Goal: Task Accomplishment & Management: Manage account settings

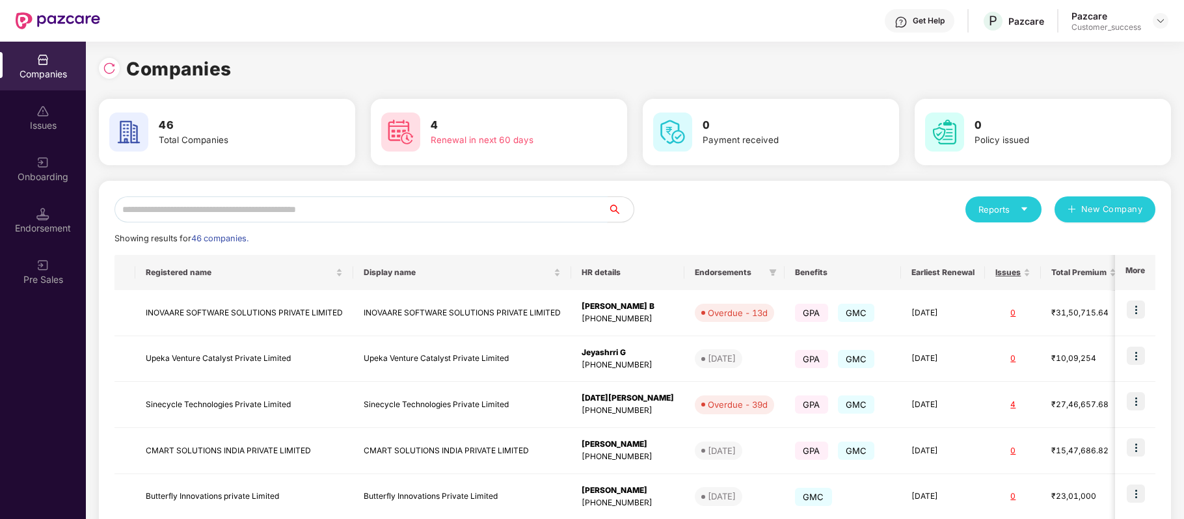
click at [351, 211] on input "text" at bounding box center [361, 210] width 493 height 26
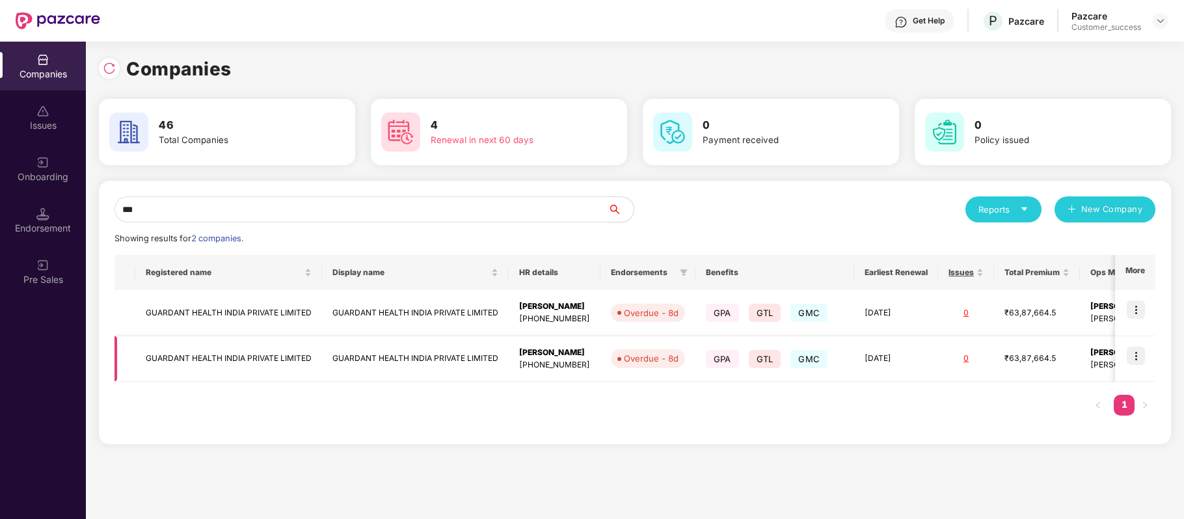
type input "***"
click at [261, 353] on td "GUARDANT HEALTH INDIA PRIVATE LIMITED" at bounding box center [228, 359] width 187 height 46
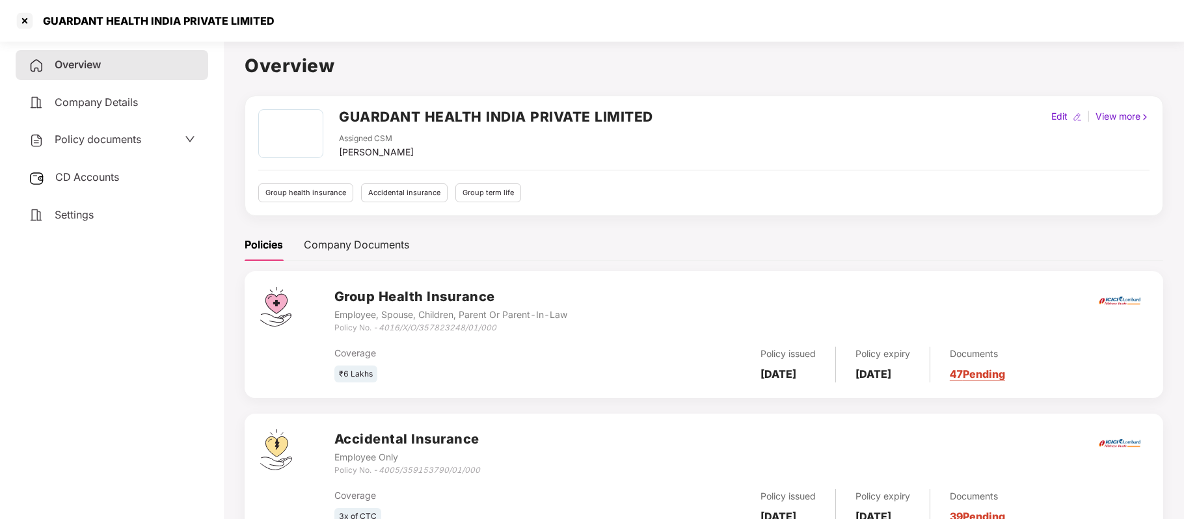
click at [110, 141] on span "Policy documents" at bounding box center [98, 139] width 87 height 13
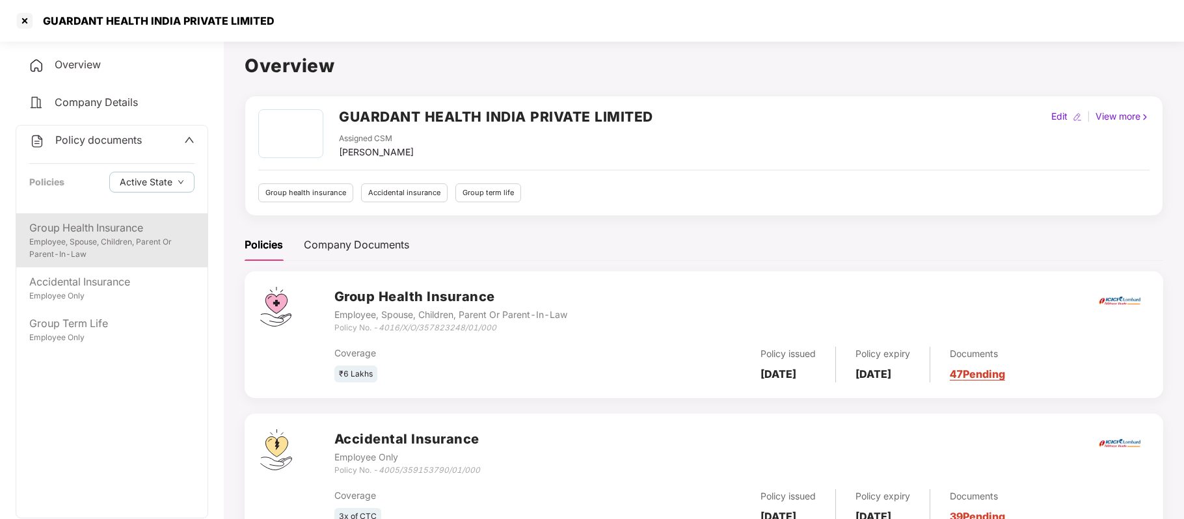
click at [115, 236] on div "Employee, Spouse, Children, Parent Or Parent-In-Law" at bounding box center [111, 248] width 165 height 25
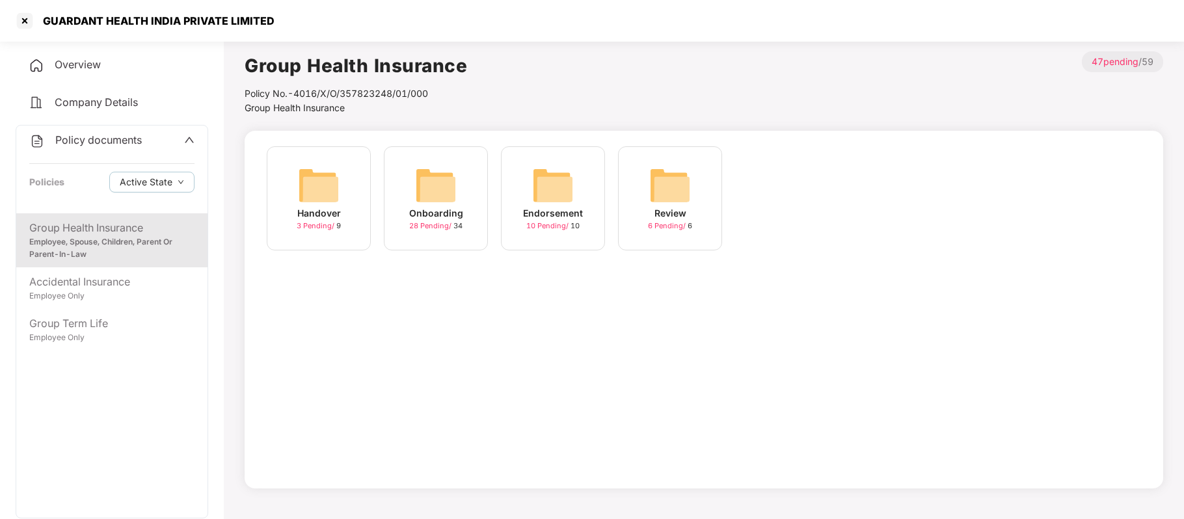
click at [448, 201] on img at bounding box center [436, 186] width 42 height 42
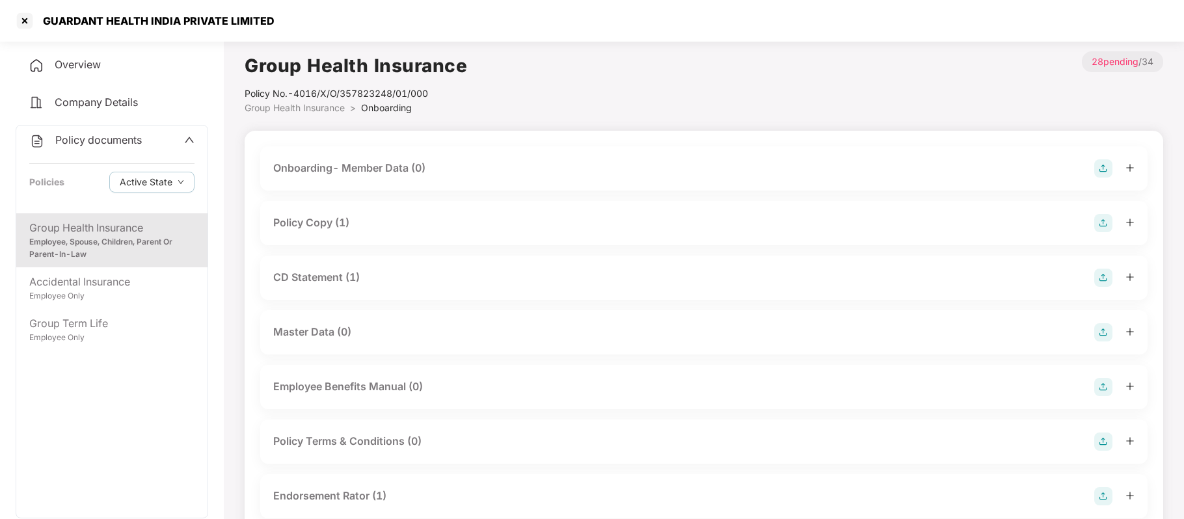
click at [342, 219] on div "Policy Copy (1)" at bounding box center [311, 223] width 76 height 16
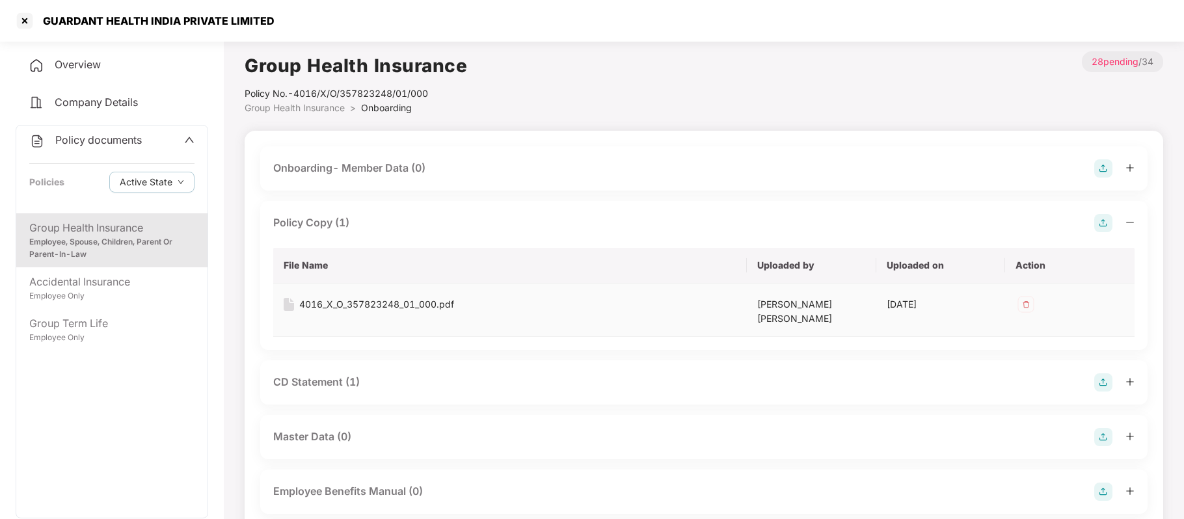
click at [392, 305] on div "4016_X_O_357823248_01_000.pdf" at bounding box center [376, 304] width 155 height 14
click at [24, 21] on div at bounding box center [24, 20] width 21 height 21
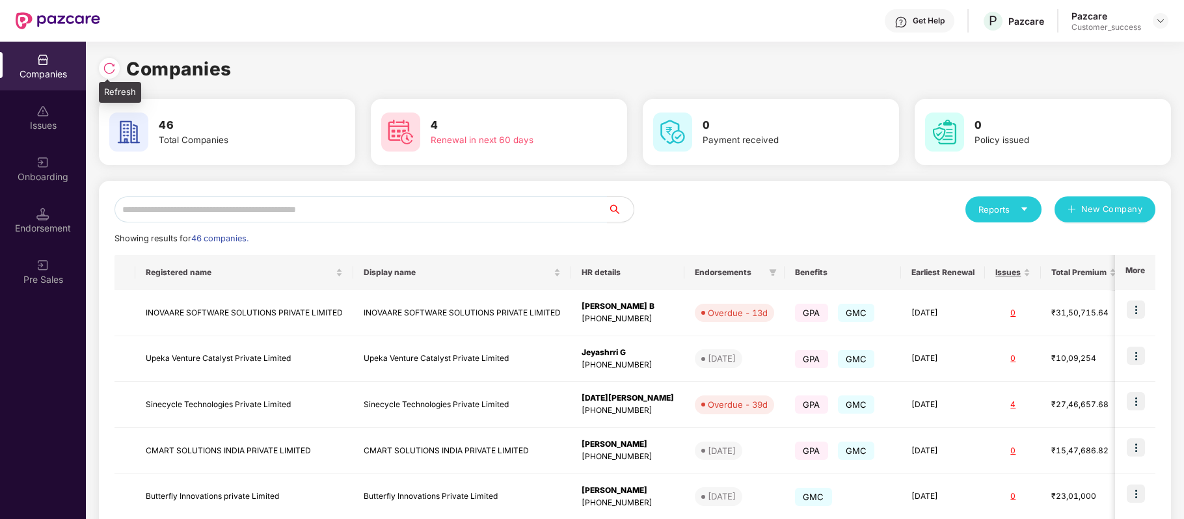
click at [109, 61] on div at bounding box center [109, 68] width 21 height 21
click at [107, 62] on img at bounding box center [109, 68] width 13 height 13
click at [52, 167] on div "Onboarding" at bounding box center [43, 168] width 86 height 49
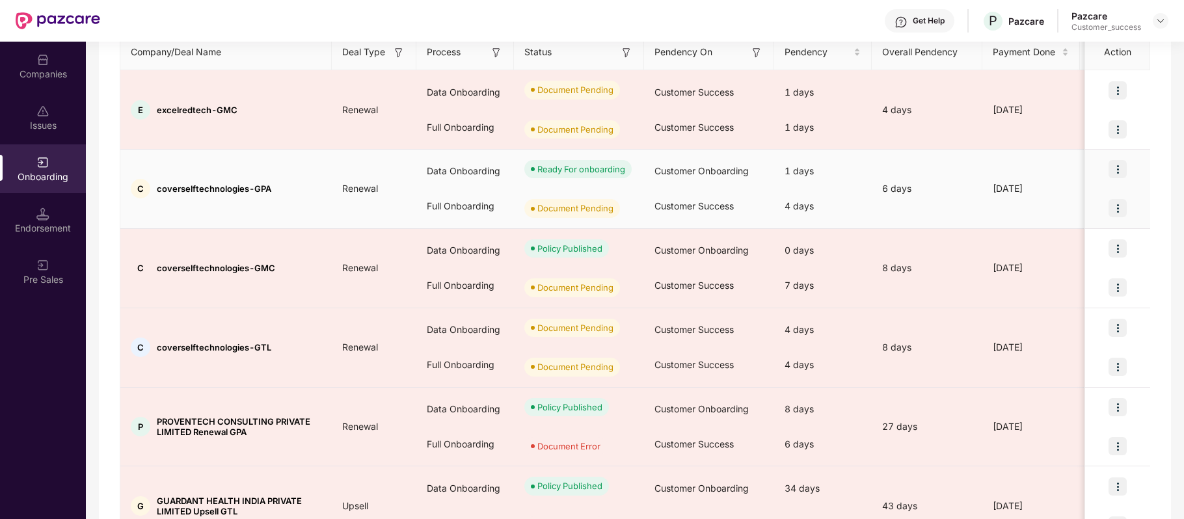
scroll to position [185, 0]
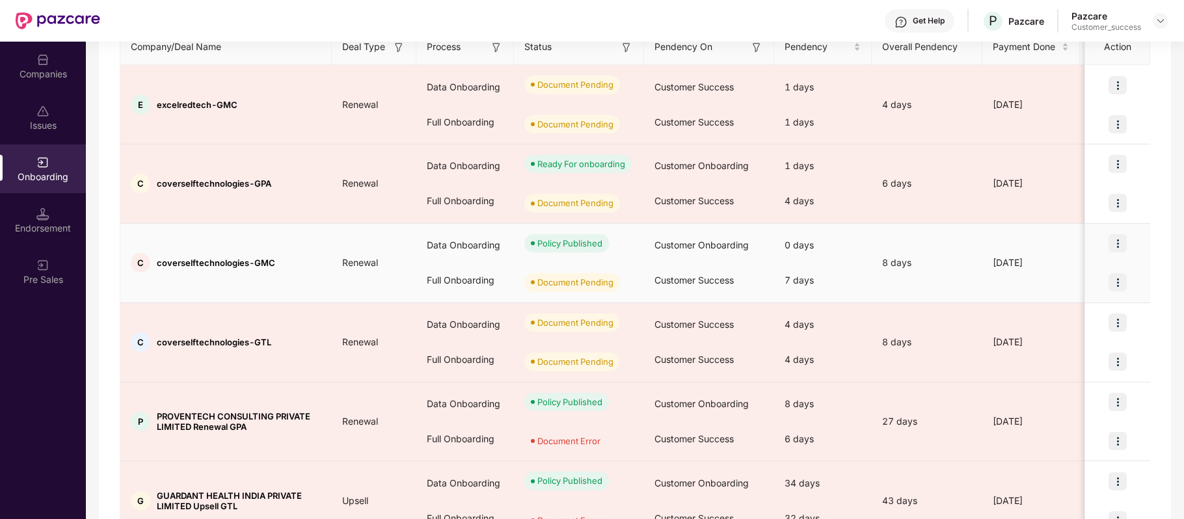
click at [1117, 279] on img at bounding box center [1118, 282] width 18 height 18
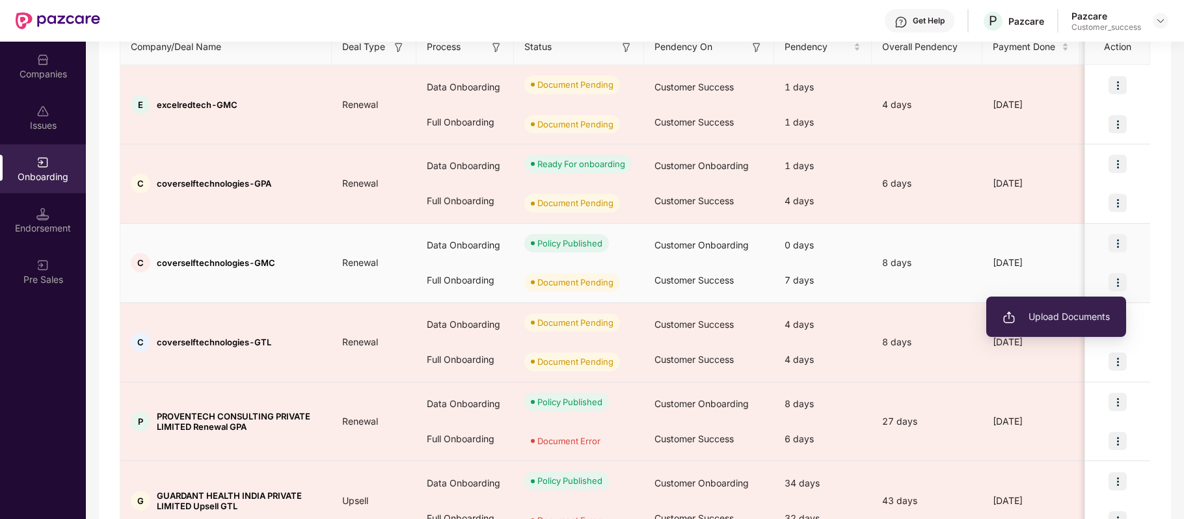
click at [1083, 308] on li "Upload Documents" at bounding box center [1057, 316] width 140 height 27
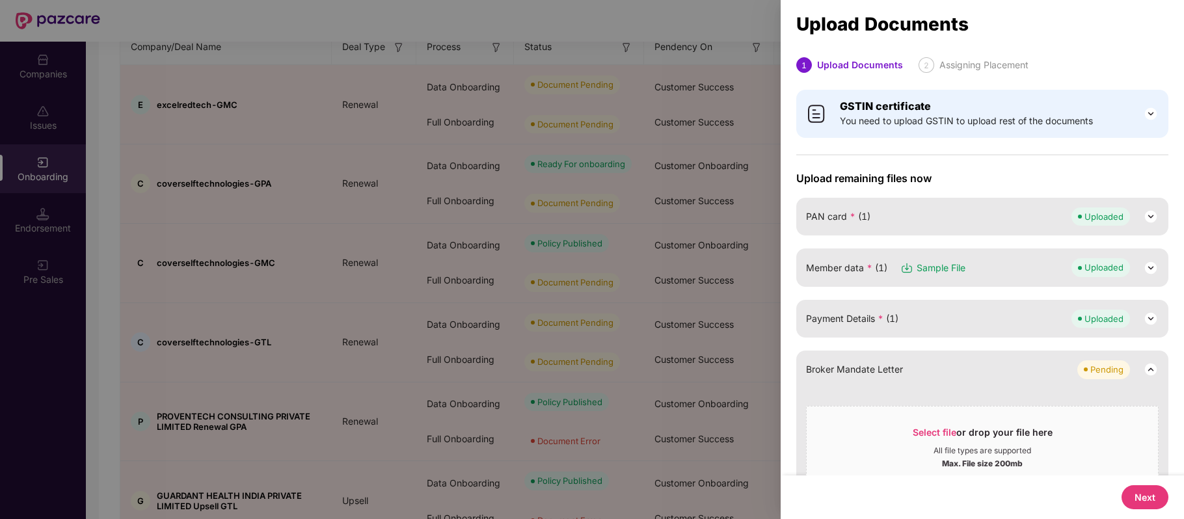
click at [1138, 505] on button "Next" at bounding box center [1145, 497] width 47 height 24
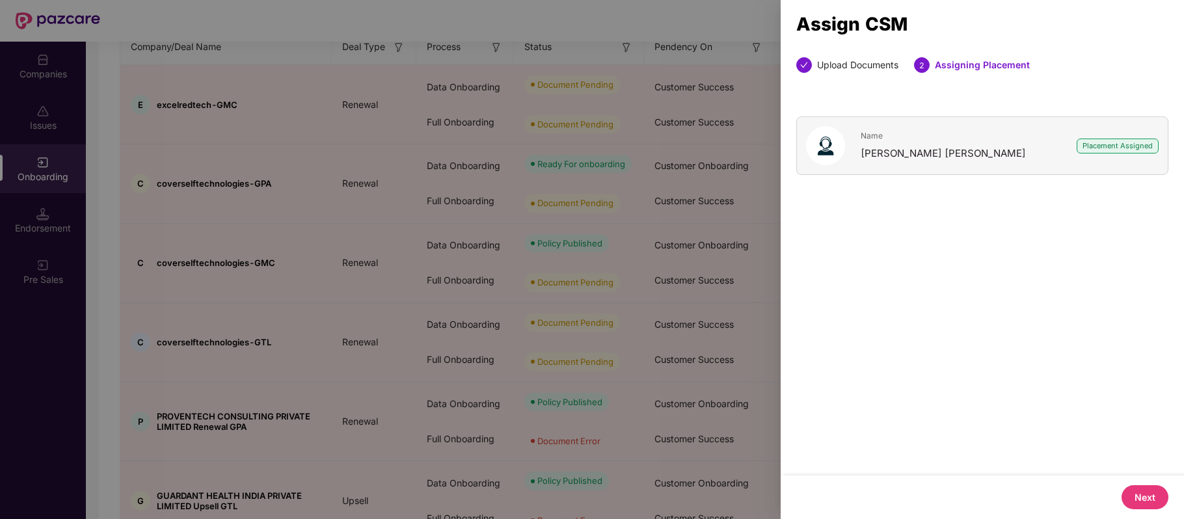
click at [1136, 505] on button "Next" at bounding box center [1145, 497] width 47 height 24
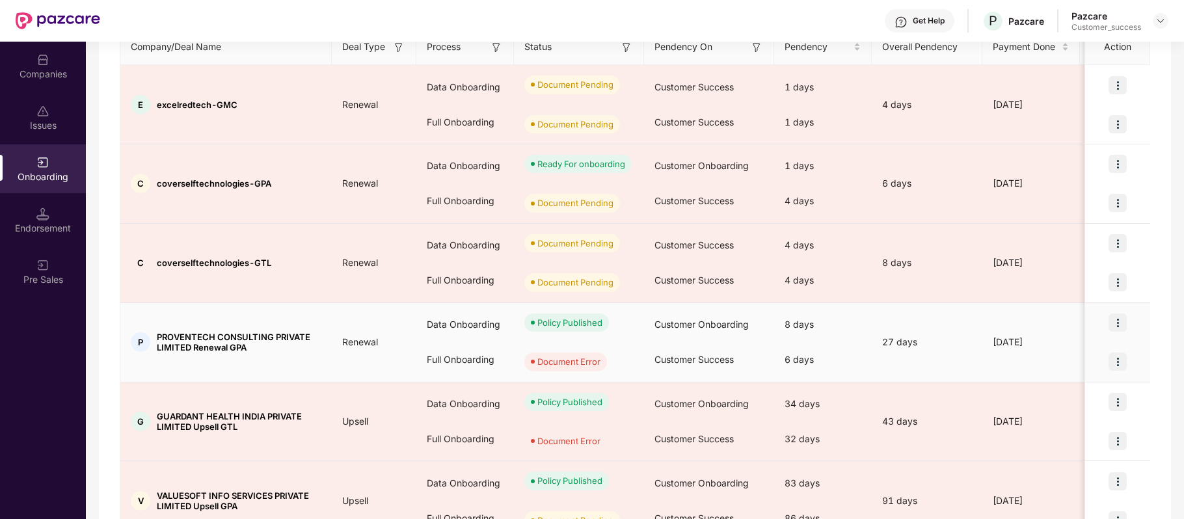
scroll to position [334, 0]
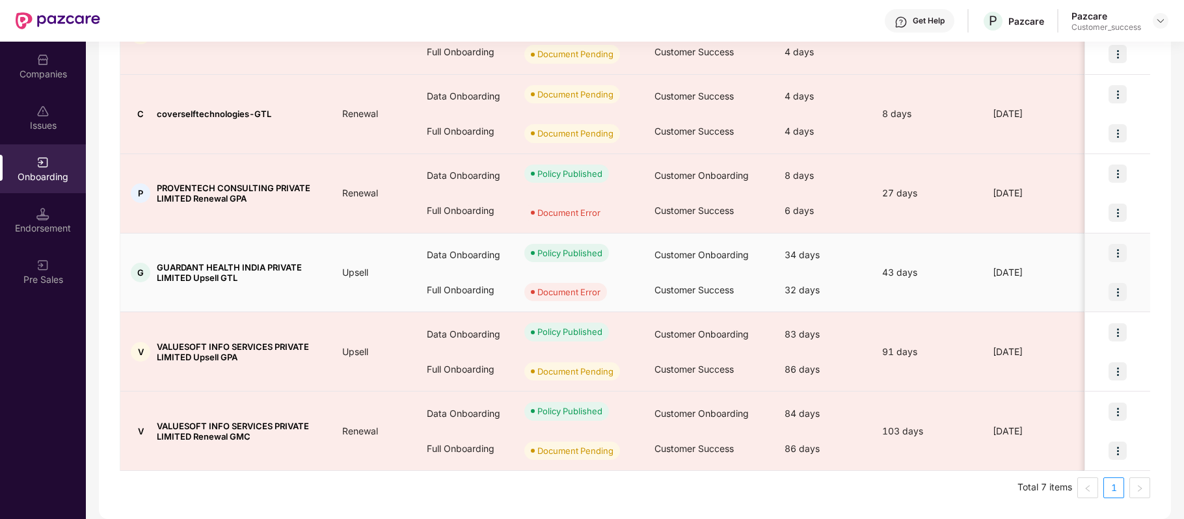
click at [1122, 293] on img at bounding box center [1118, 292] width 18 height 18
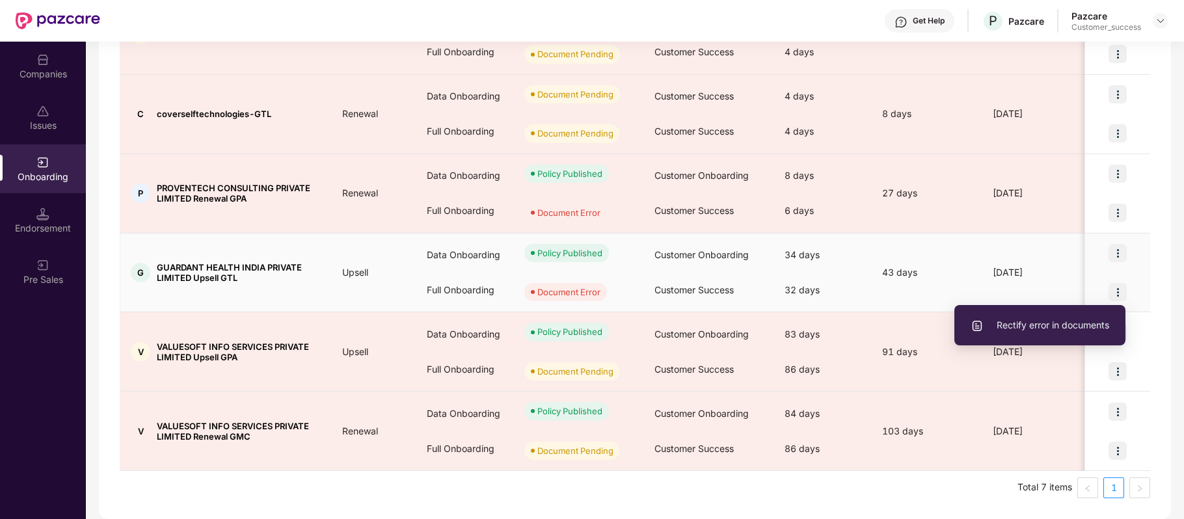
click at [1068, 329] on span "Rectify error in documents" at bounding box center [1040, 325] width 139 height 14
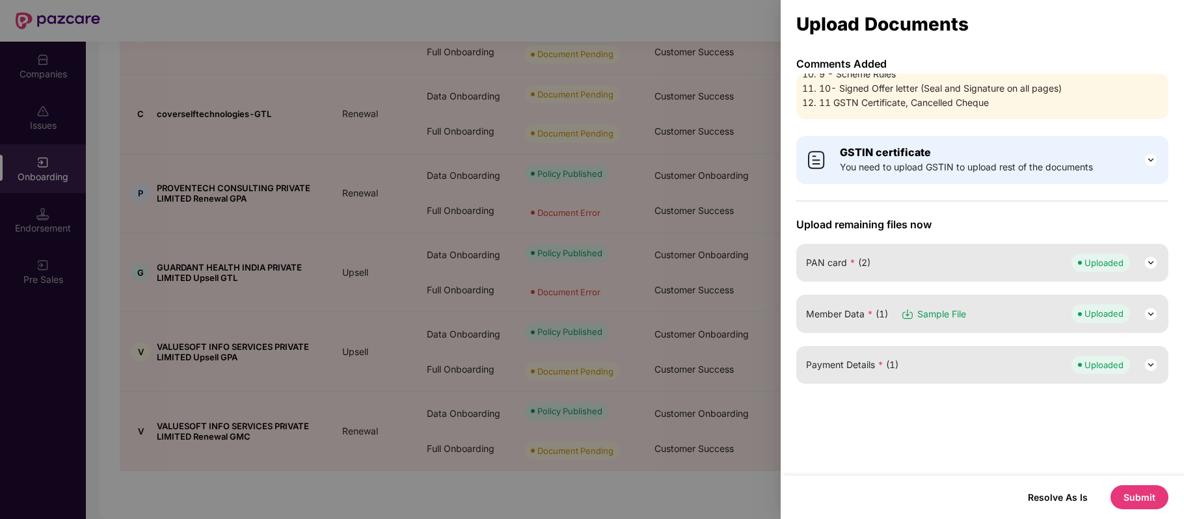
scroll to position [0, 0]
click at [1138, 493] on button "Submit" at bounding box center [1140, 497] width 58 height 24
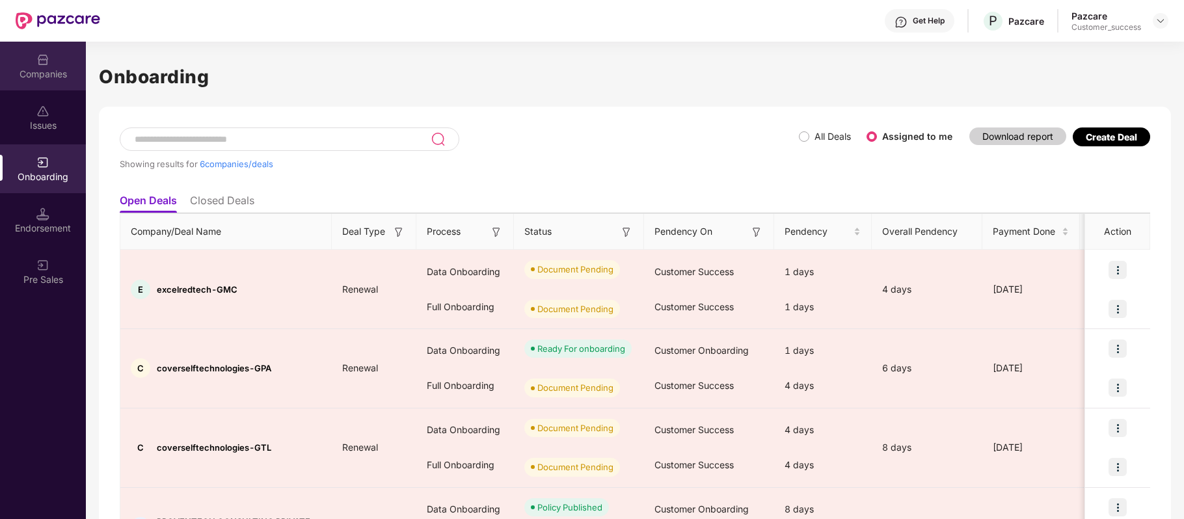
click at [32, 75] on div "Companies" at bounding box center [43, 74] width 86 height 13
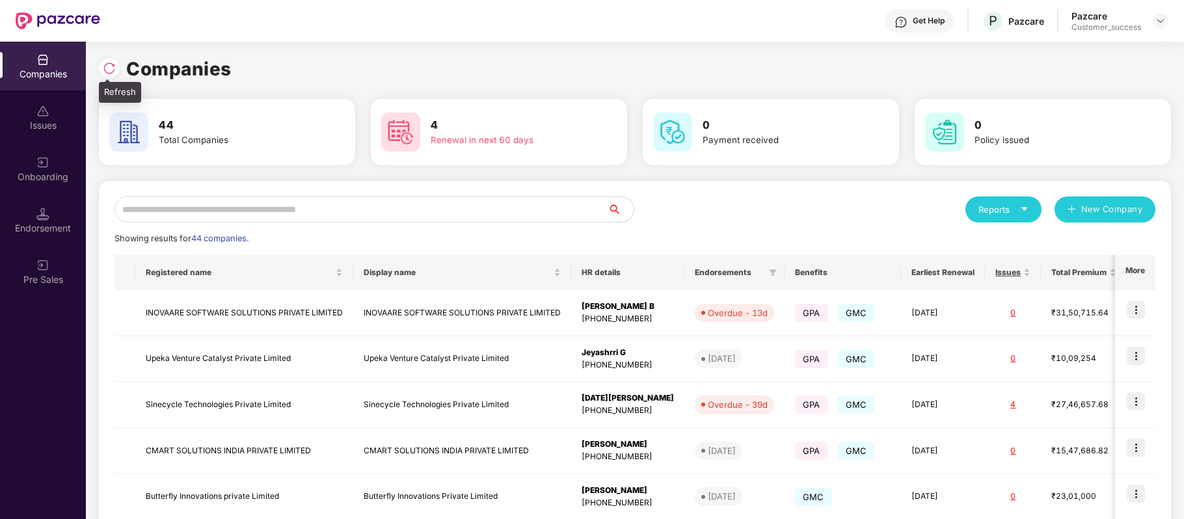
click at [107, 66] on img at bounding box center [109, 68] width 13 height 13
click at [211, 211] on input "text" at bounding box center [361, 210] width 493 height 26
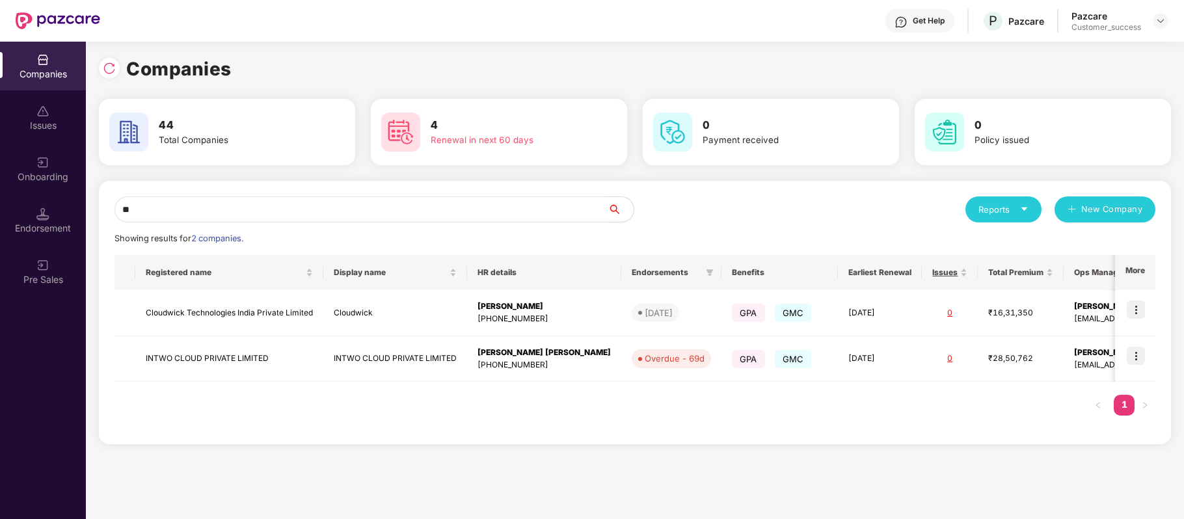
type input "*"
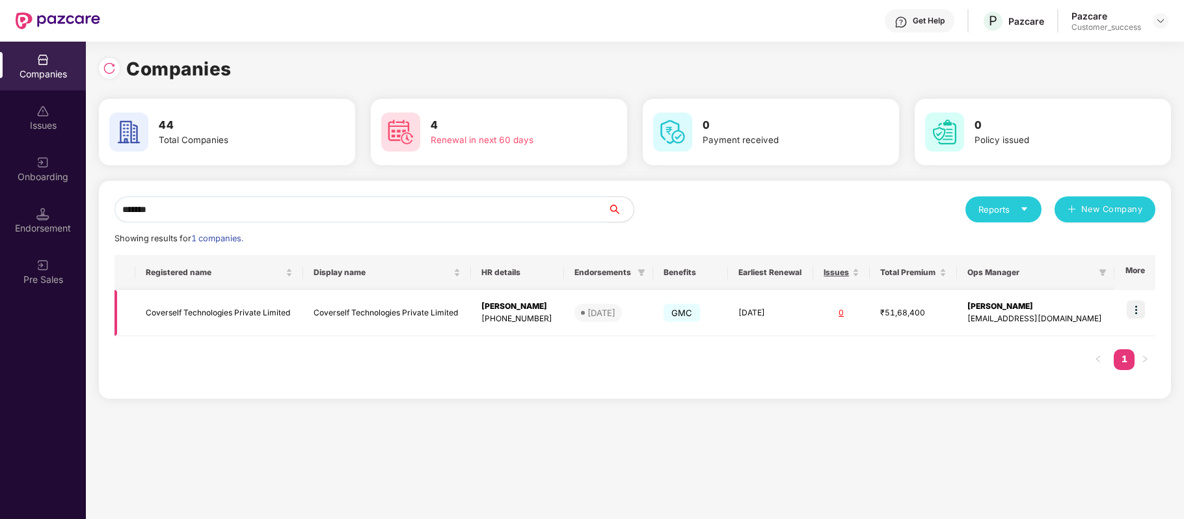
type input "*******"
click at [1144, 310] on img at bounding box center [1136, 310] width 18 height 18
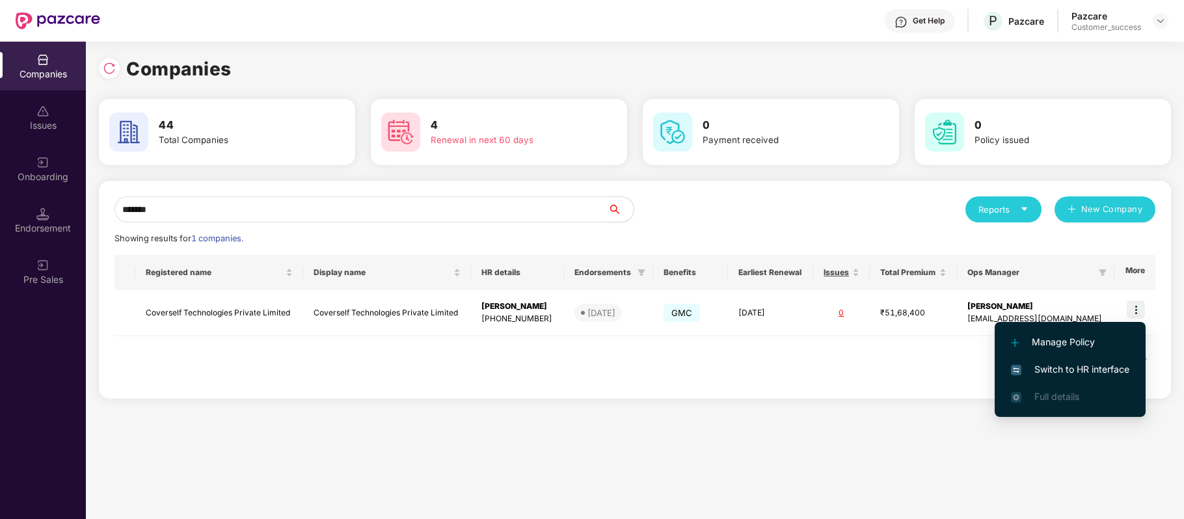
click at [1110, 366] on span "Switch to HR interface" at bounding box center [1070, 369] width 118 height 14
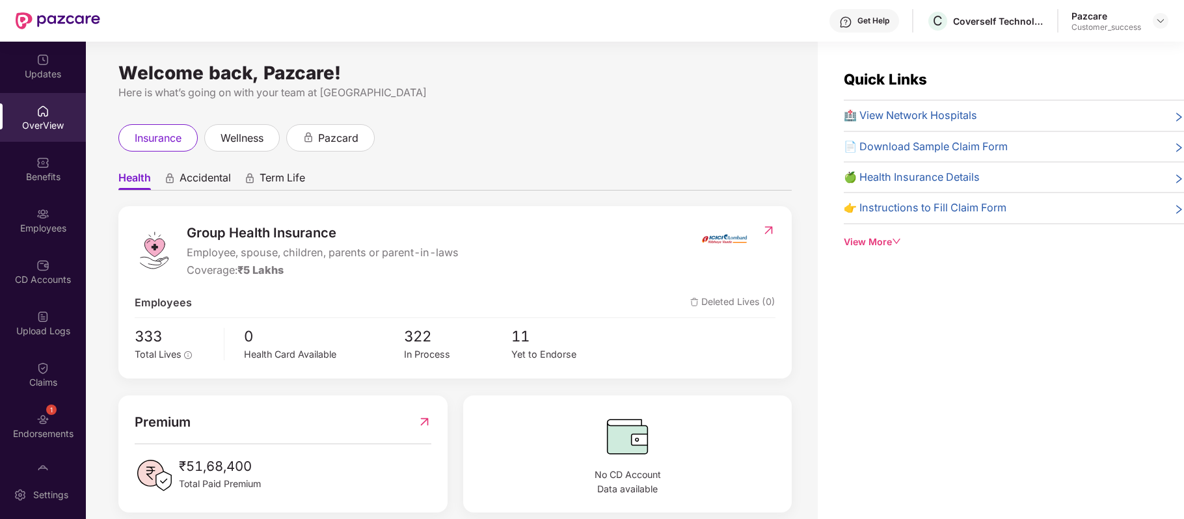
click at [49, 216] on div "Employees" at bounding box center [43, 220] width 86 height 49
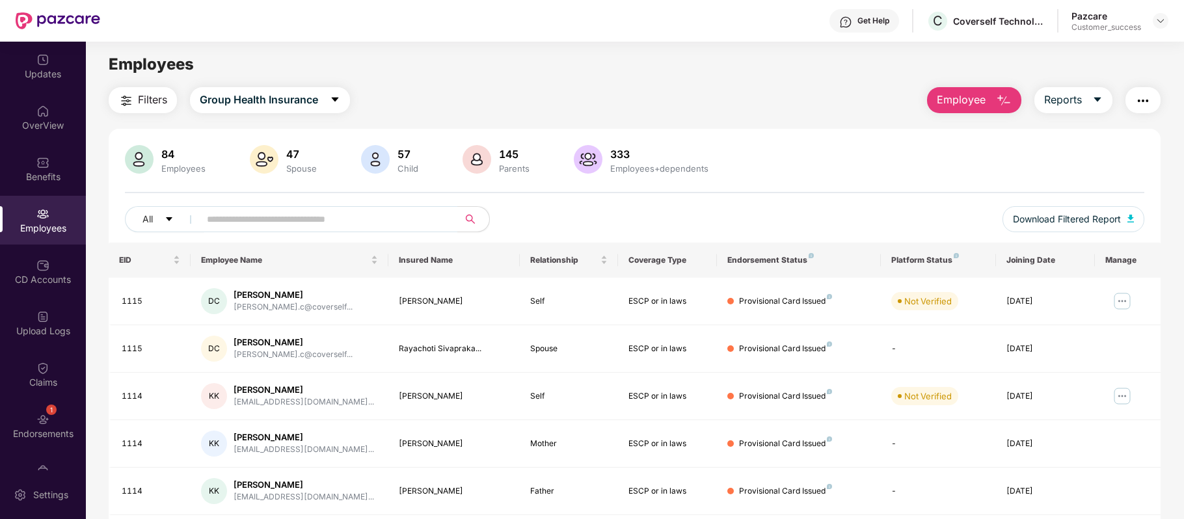
click at [984, 100] on span "Employee" at bounding box center [961, 100] width 49 height 16
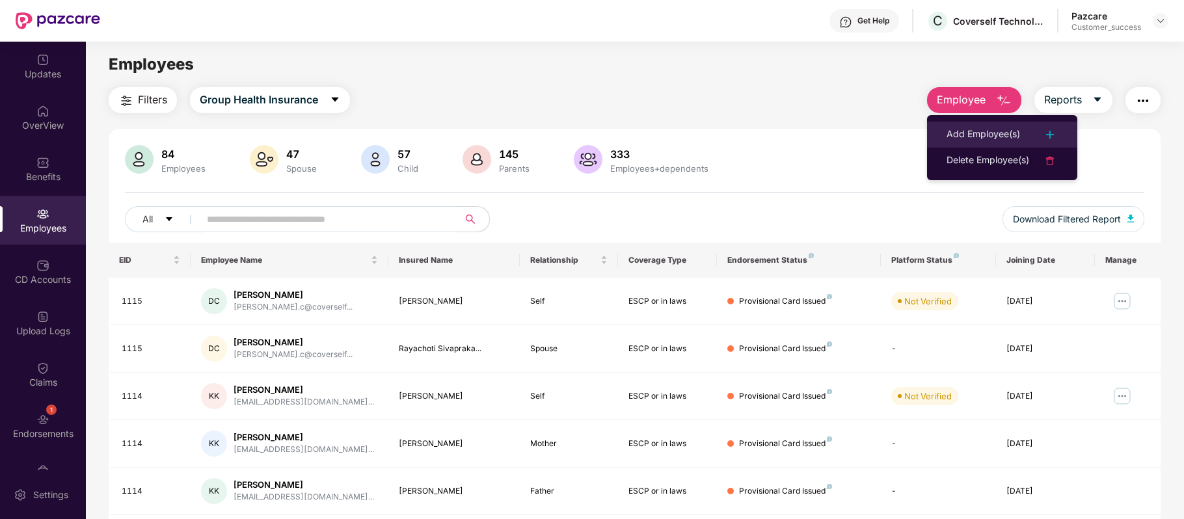
click at [984, 134] on div "Add Employee(s)" at bounding box center [984, 135] width 74 height 16
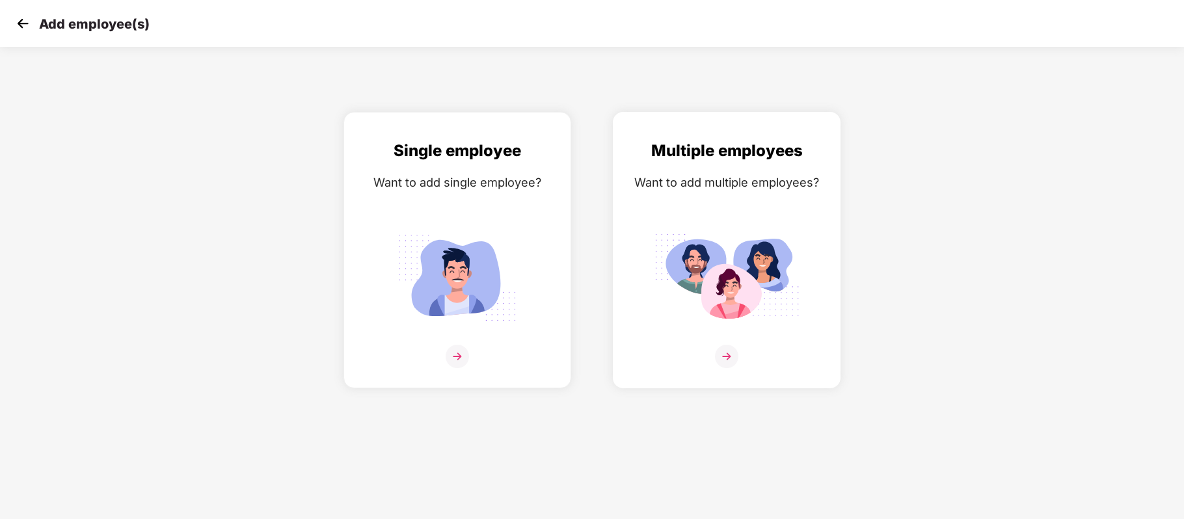
click at [728, 353] on img at bounding box center [726, 356] width 23 height 23
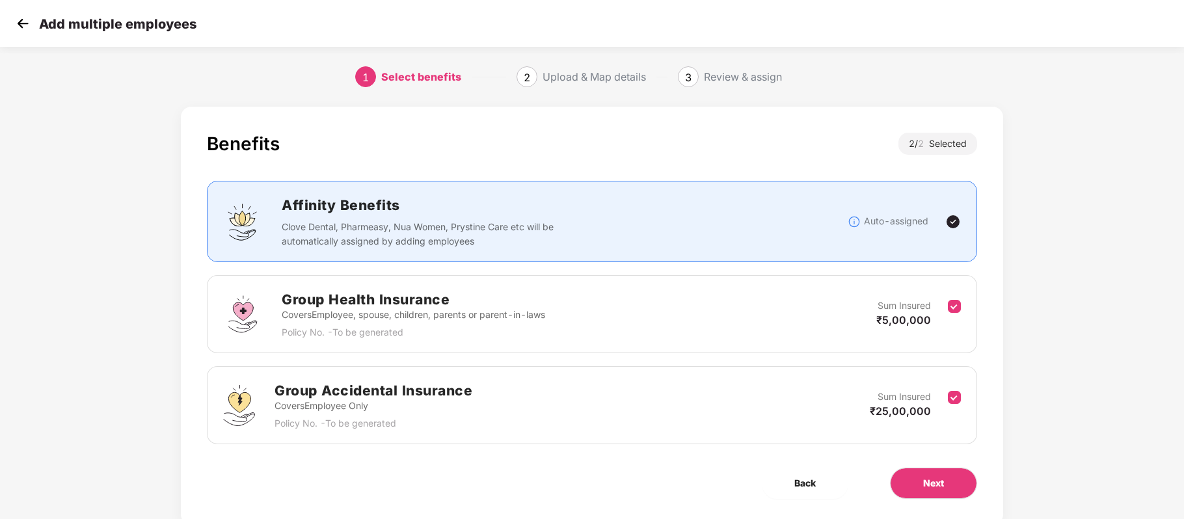
scroll to position [39, 0]
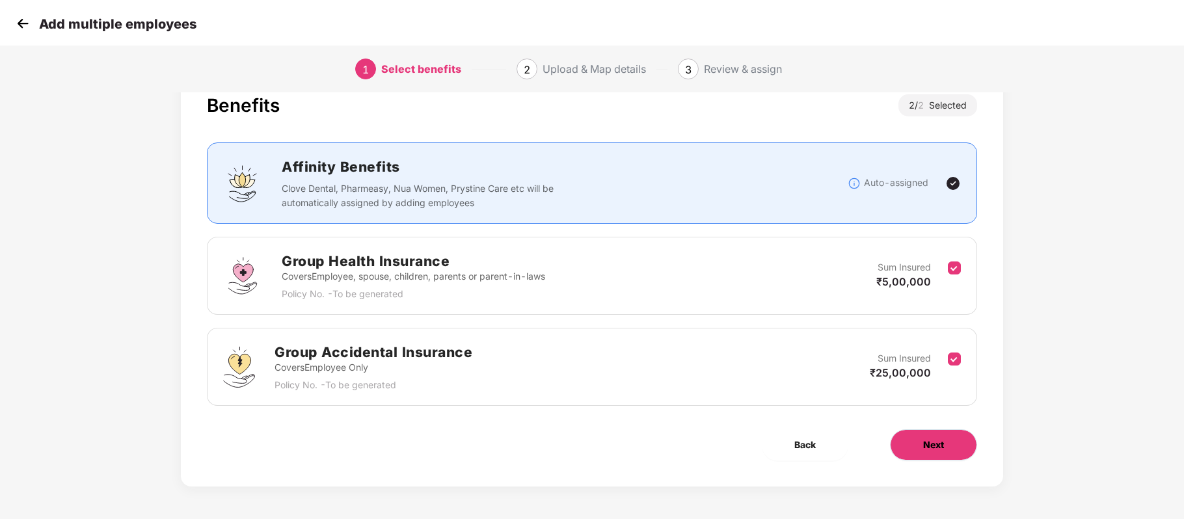
click at [942, 444] on span "Next" at bounding box center [933, 445] width 21 height 14
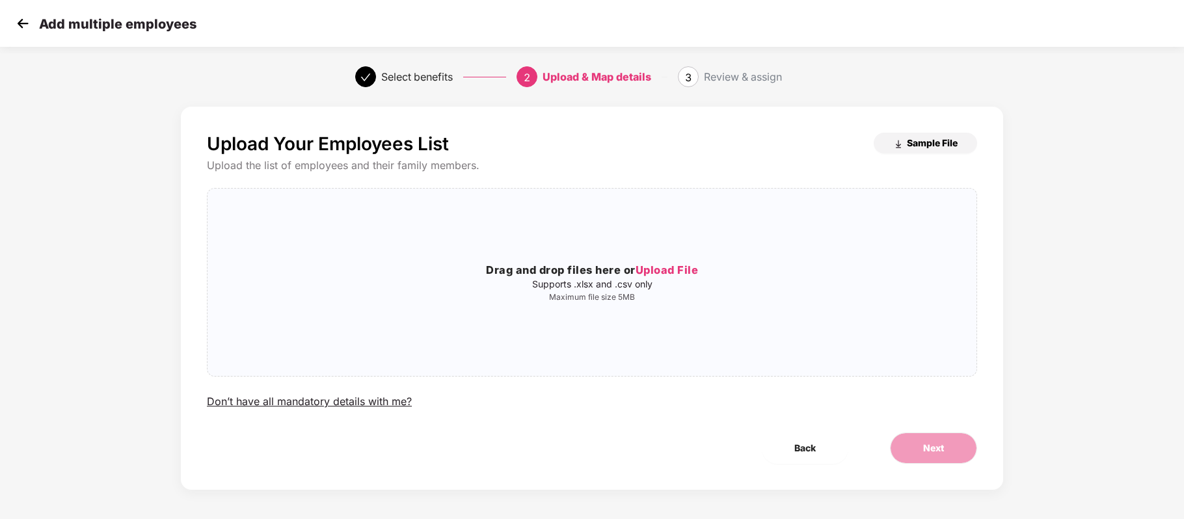
click at [922, 144] on span "Sample File" at bounding box center [932, 143] width 51 height 12
click at [672, 268] on span "Upload File" at bounding box center [667, 270] width 63 height 13
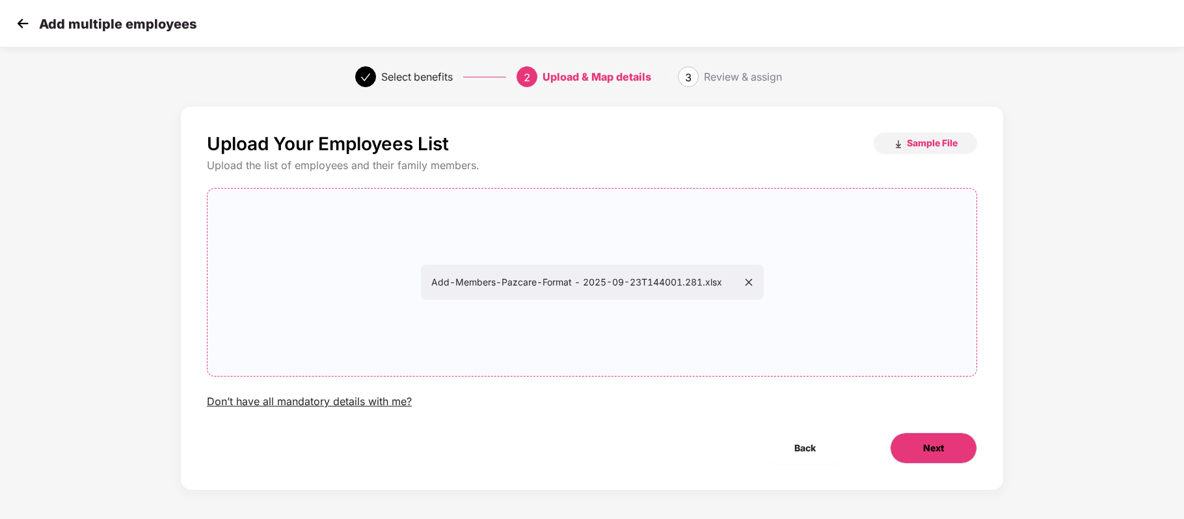
click at [943, 449] on span "Next" at bounding box center [933, 448] width 21 height 14
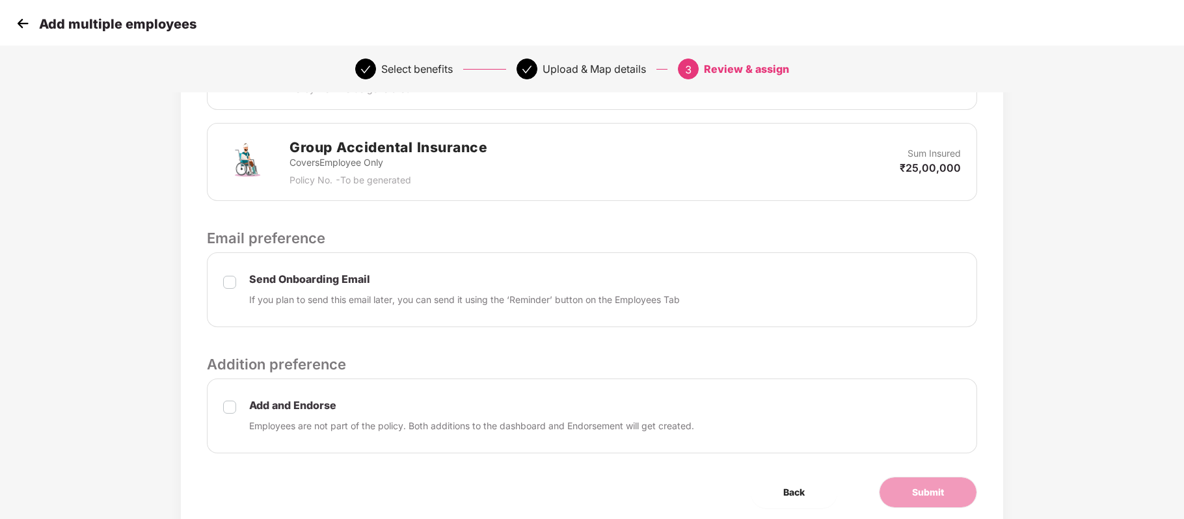
scroll to position [426, 1]
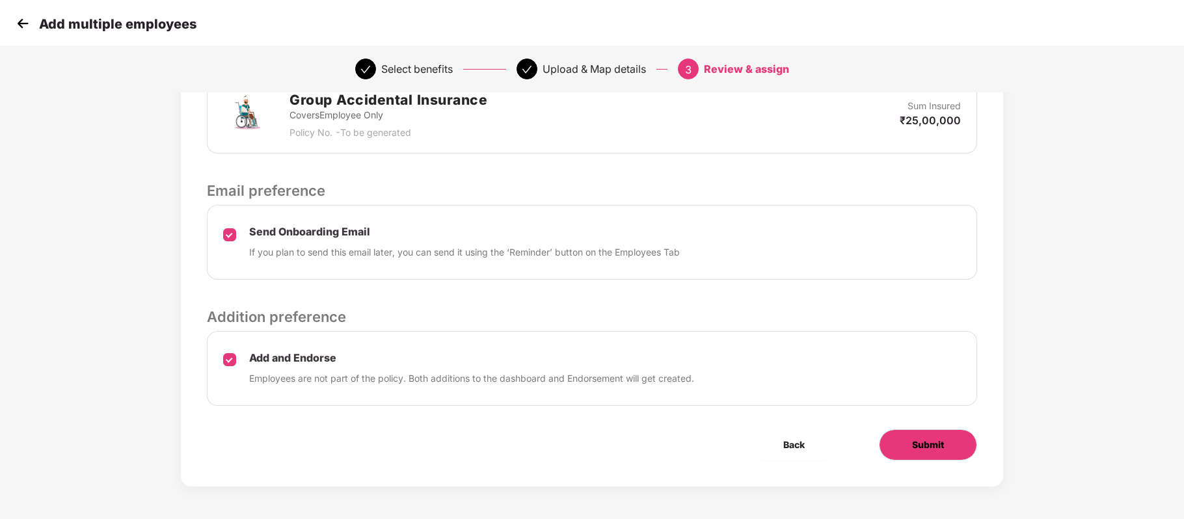
click at [920, 433] on button "Submit" at bounding box center [928, 444] width 98 height 31
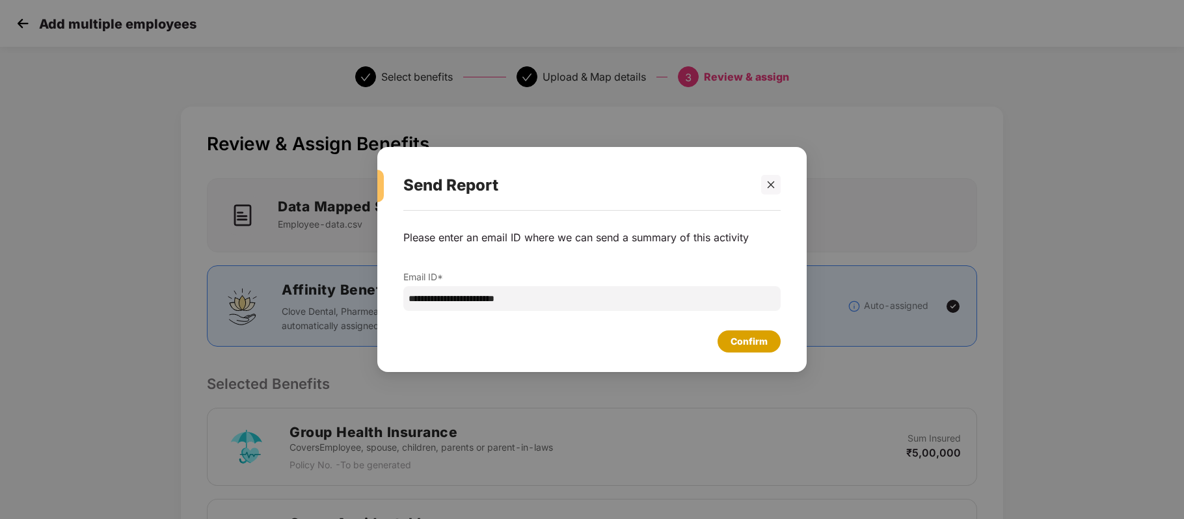
click at [768, 346] on div "Confirm" at bounding box center [749, 342] width 63 height 22
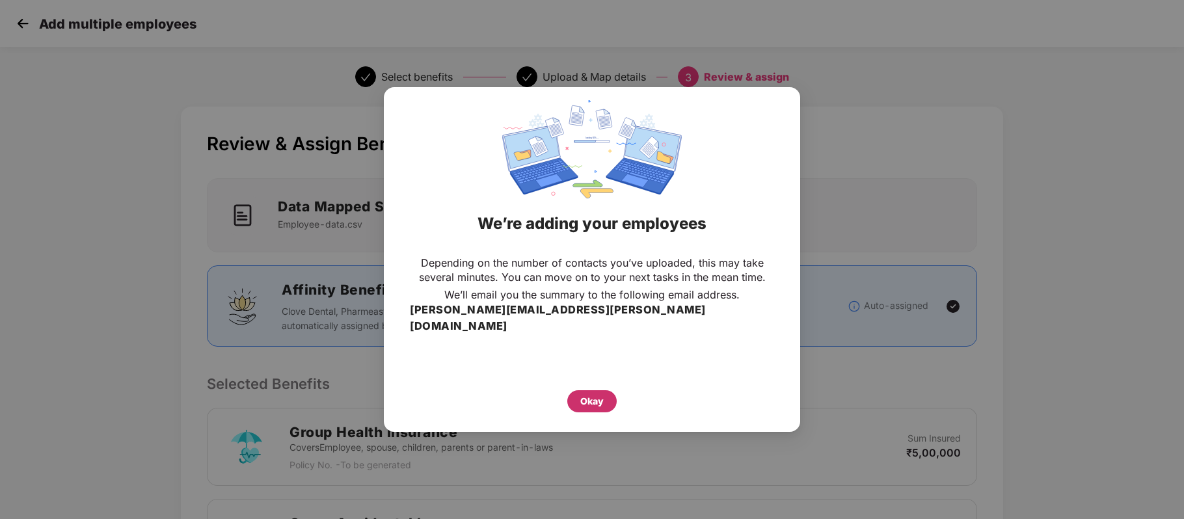
click at [593, 397] on div "Okay" at bounding box center [591, 401] width 23 height 14
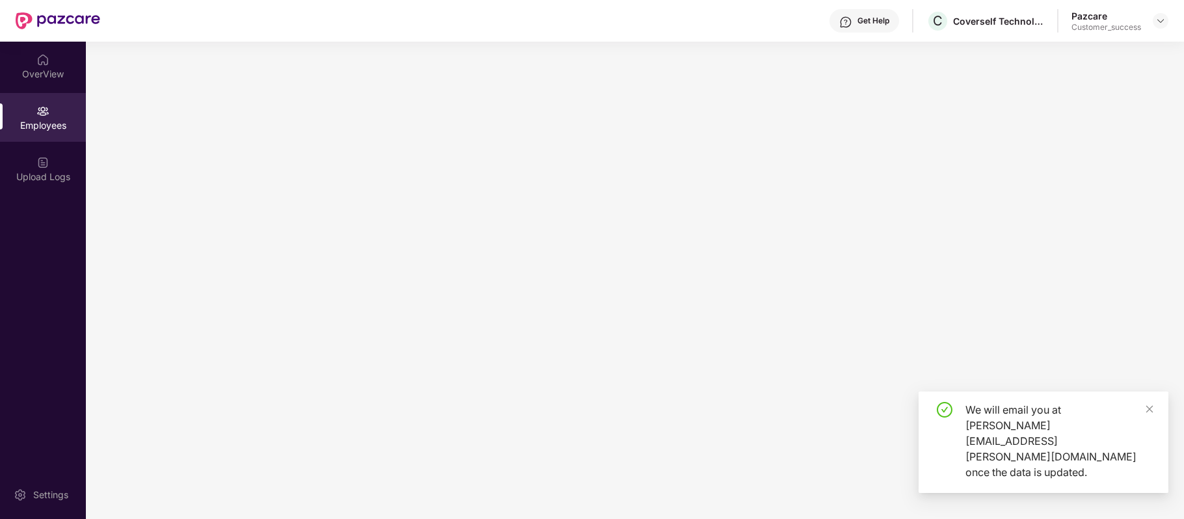
scroll to position [0, 0]
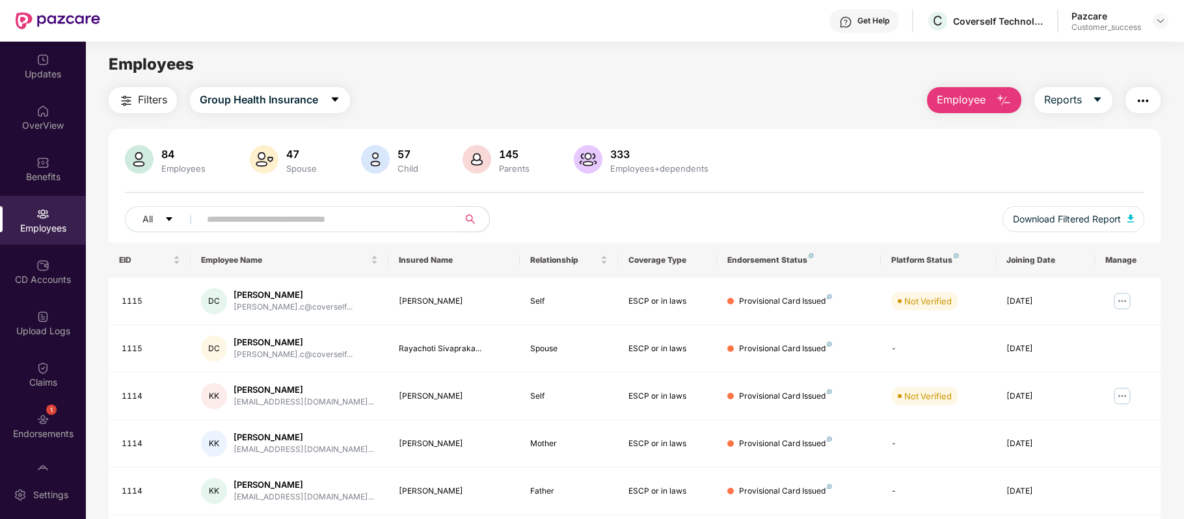
click at [998, 107] on img "button" at bounding box center [1004, 101] width 16 height 16
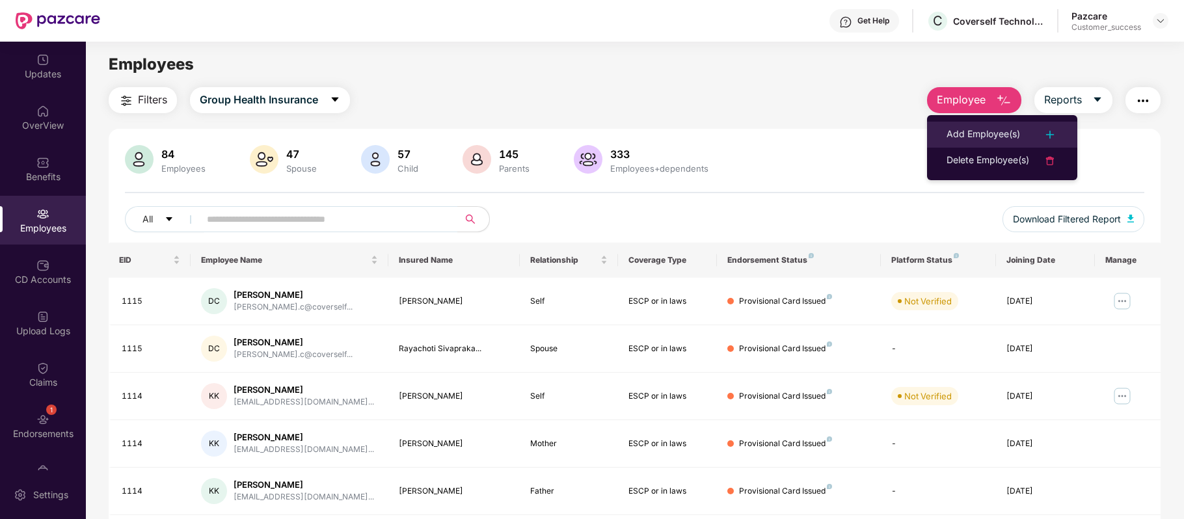
click at [981, 141] on div "Add Employee(s)" at bounding box center [984, 135] width 74 height 16
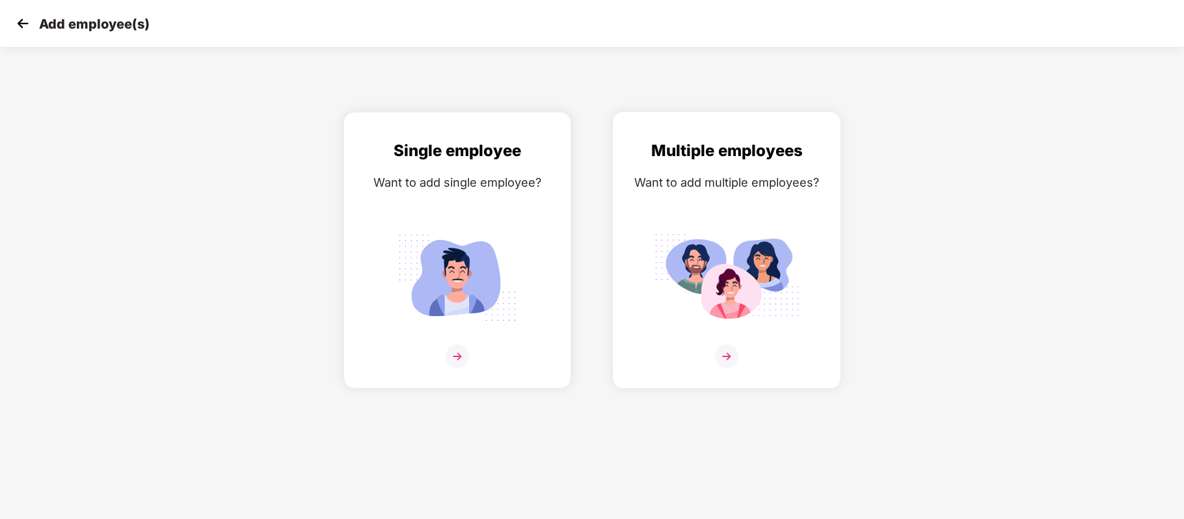
click at [728, 353] on img at bounding box center [726, 356] width 23 height 23
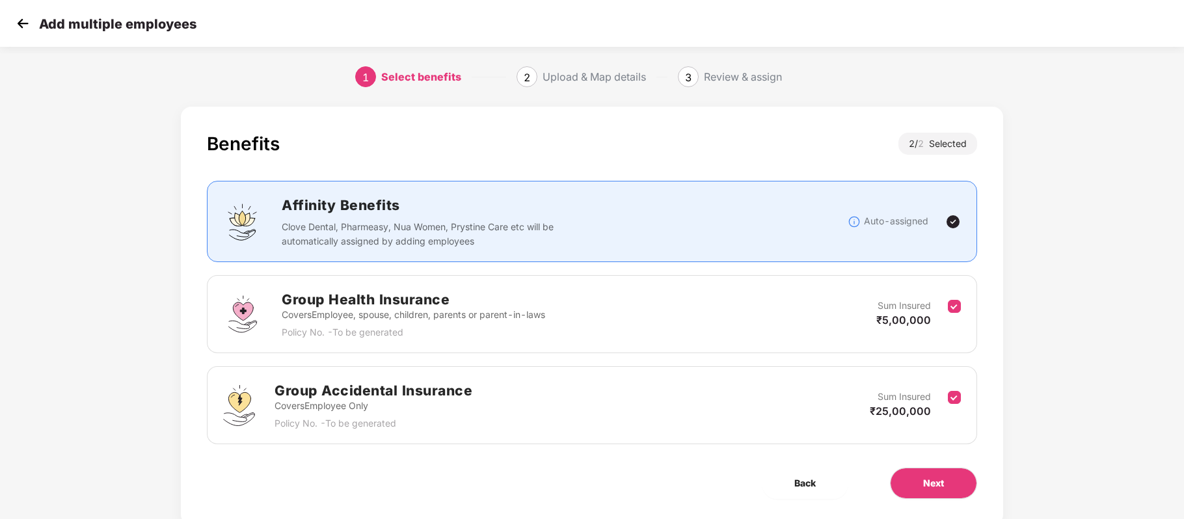
scroll to position [39, 0]
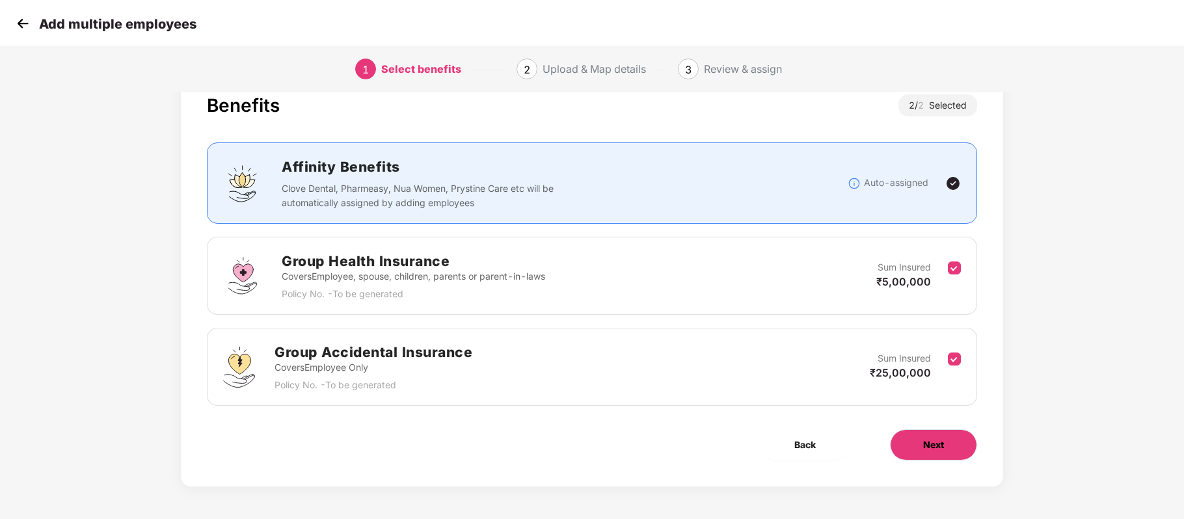
click at [948, 443] on button "Next" at bounding box center [933, 444] width 87 height 31
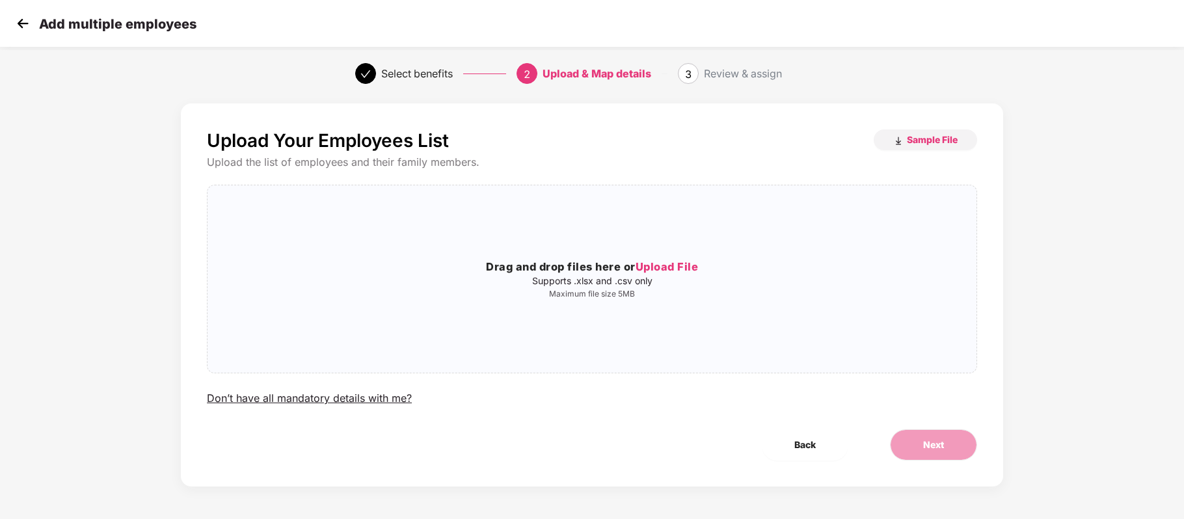
scroll to position [0, 0]
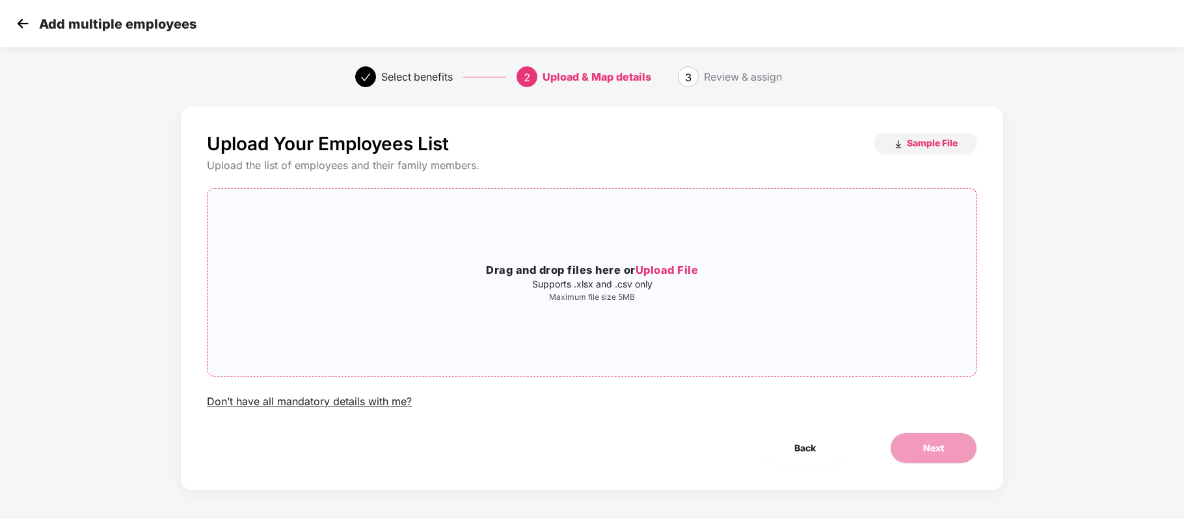
click at [666, 262] on h3 "Drag and drop files here or Upload File" at bounding box center [592, 270] width 769 height 17
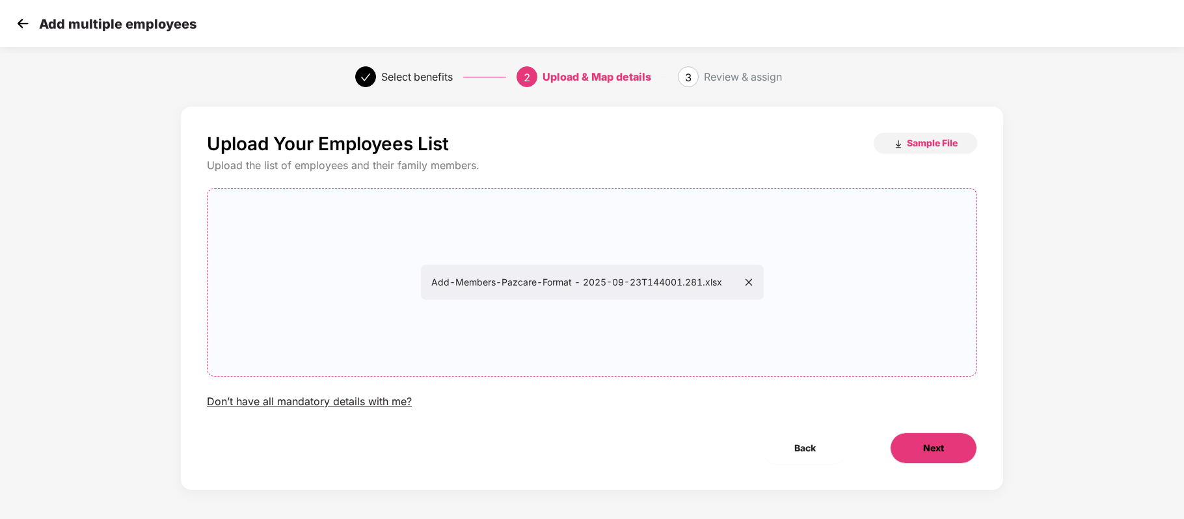
click at [910, 441] on button "Next" at bounding box center [933, 448] width 87 height 31
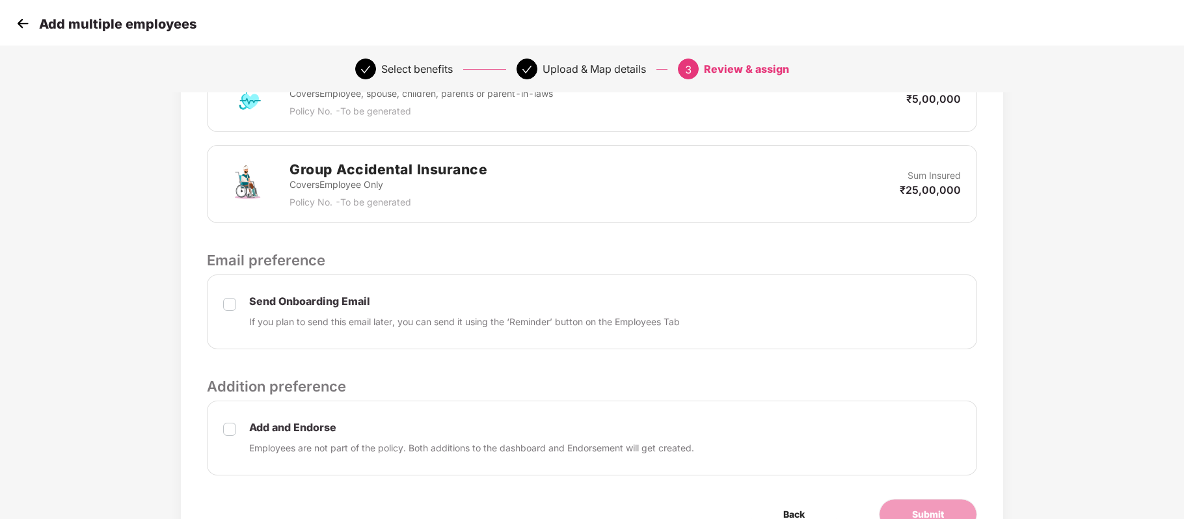
scroll to position [426, 0]
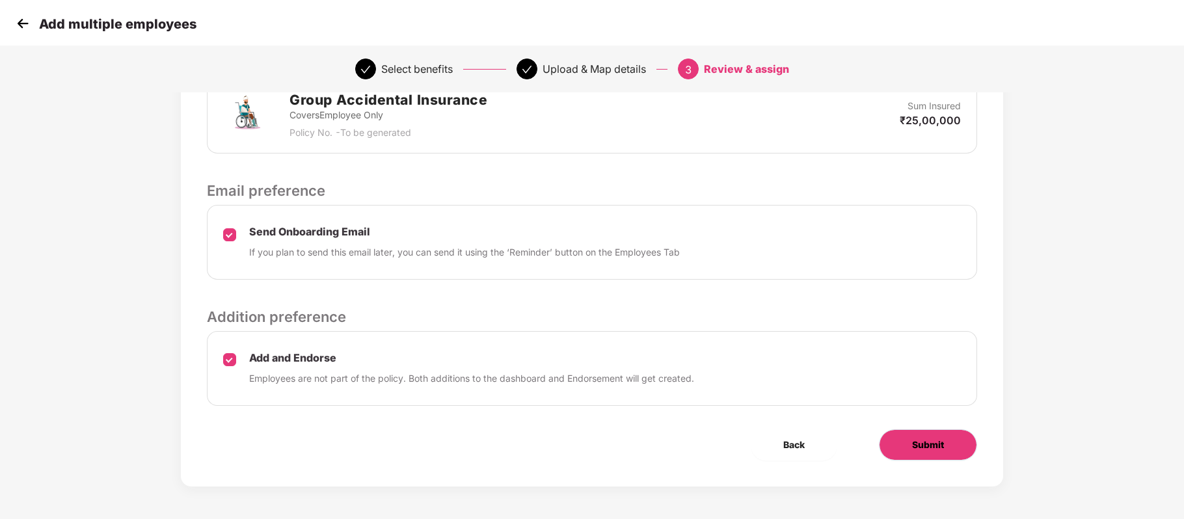
click at [915, 448] on span "Submit" at bounding box center [928, 445] width 32 height 14
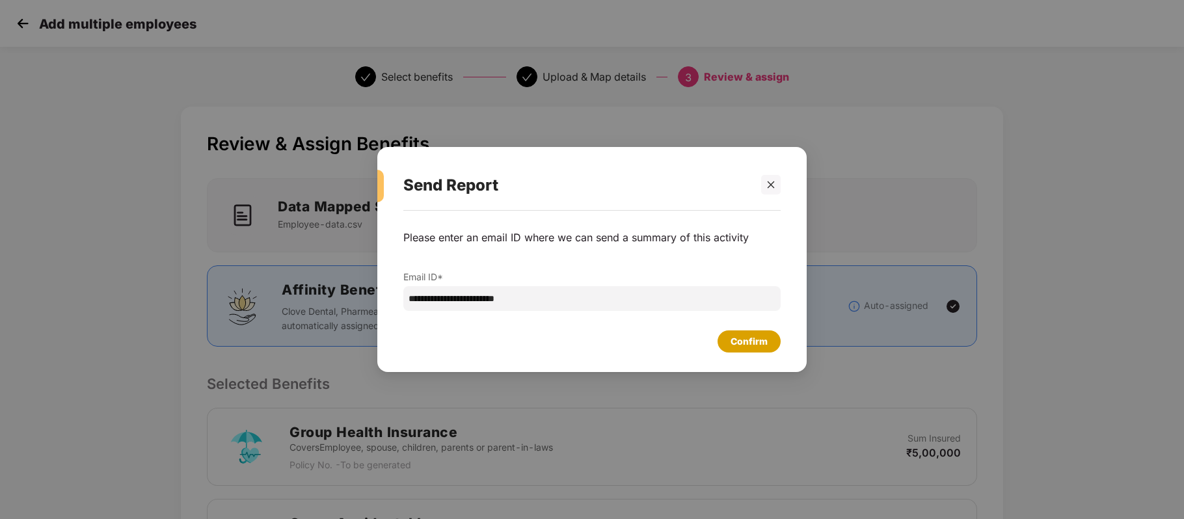
click at [761, 338] on div "Confirm" at bounding box center [749, 341] width 37 height 14
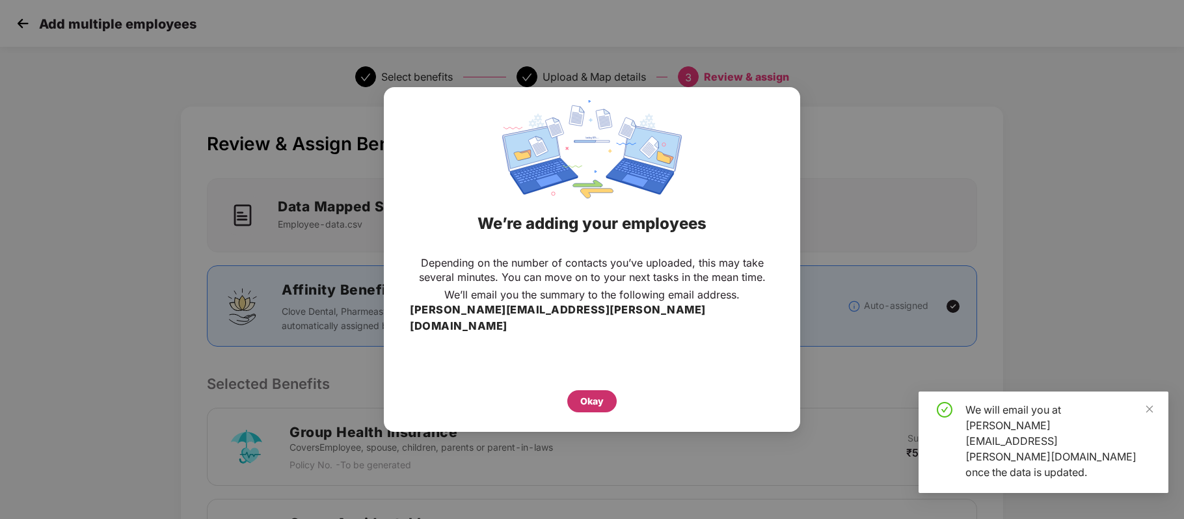
click at [602, 394] on div "Okay" at bounding box center [591, 401] width 23 height 14
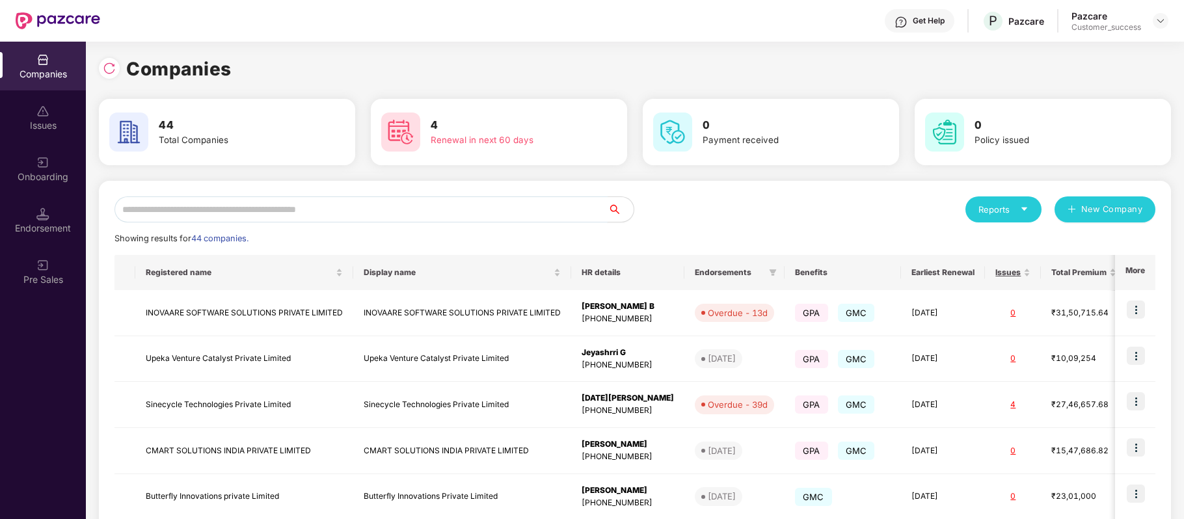
click at [272, 206] on input "text" at bounding box center [361, 210] width 493 height 26
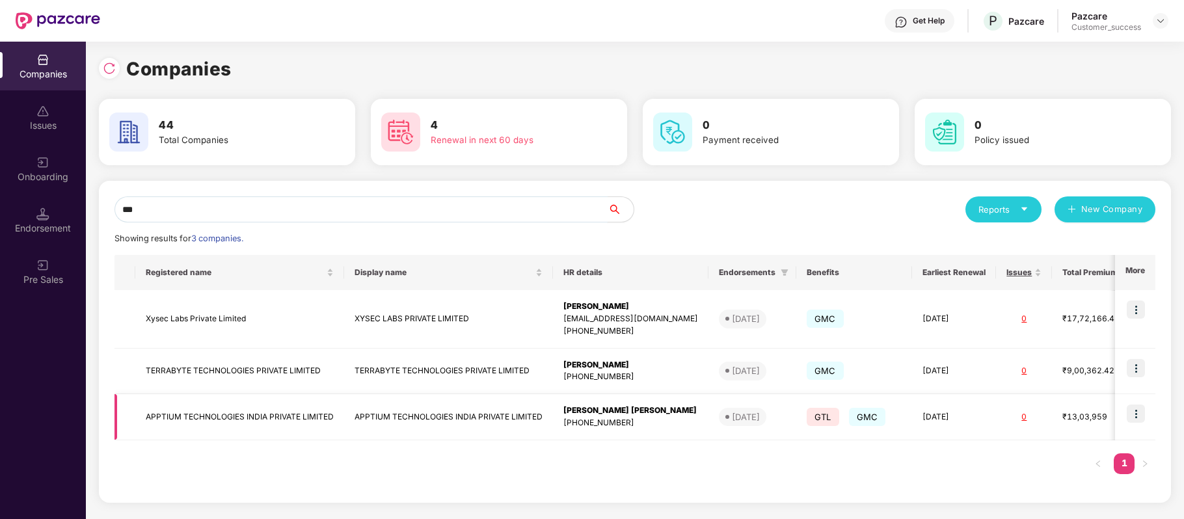
type input "***"
click at [1143, 419] on img at bounding box center [1136, 414] width 18 height 18
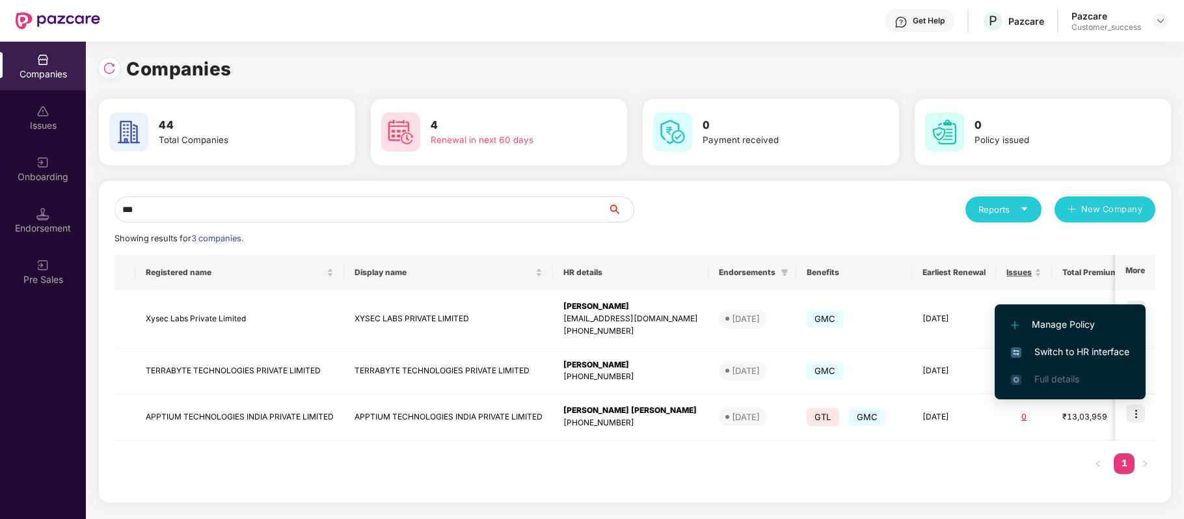
click at [1063, 349] on span "Switch to HR interface" at bounding box center [1070, 352] width 118 height 14
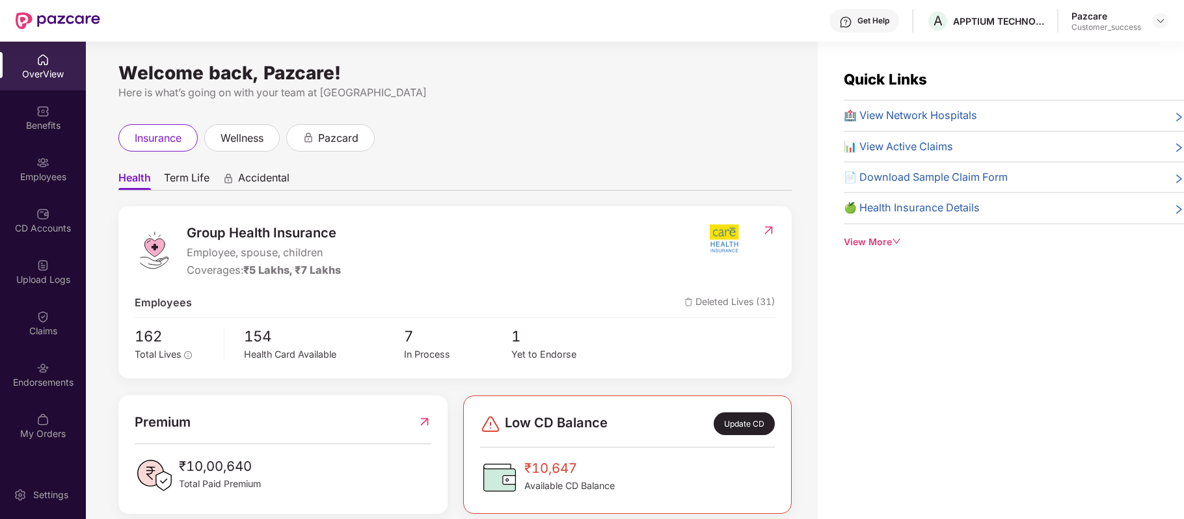
click at [26, 172] on div "Employees" at bounding box center [43, 176] width 86 height 13
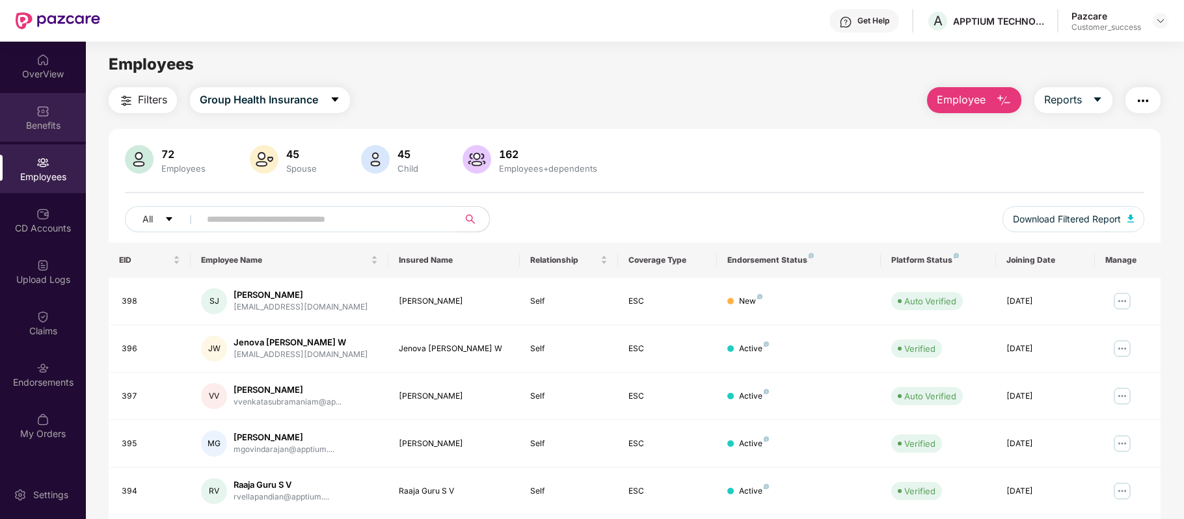
click at [45, 126] on div "Benefits" at bounding box center [43, 125] width 86 height 13
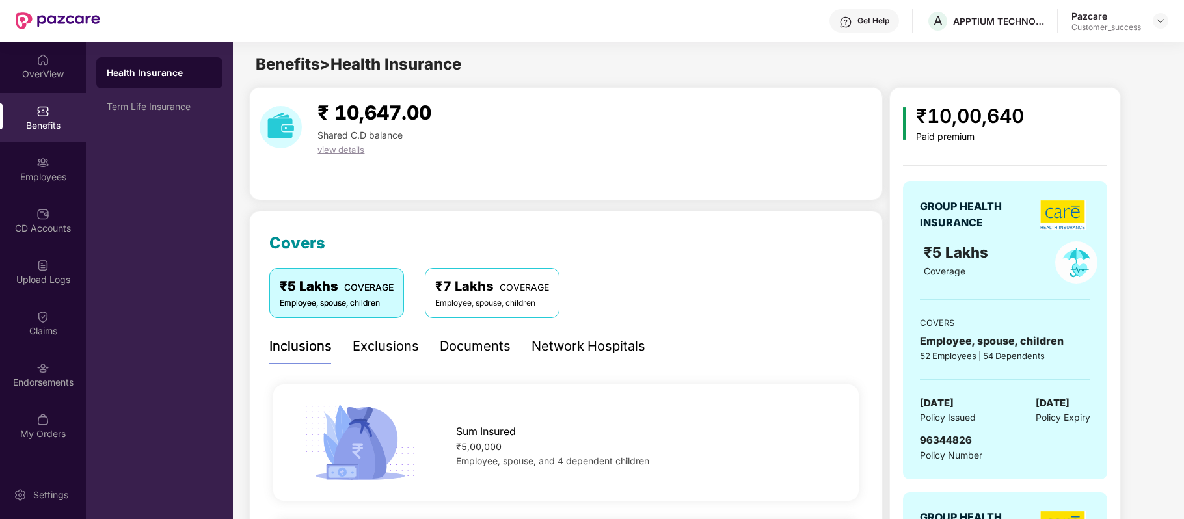
click at [558, 351] on div "Network Hospitals" at bounding box center [589, 346] width 114 height 20
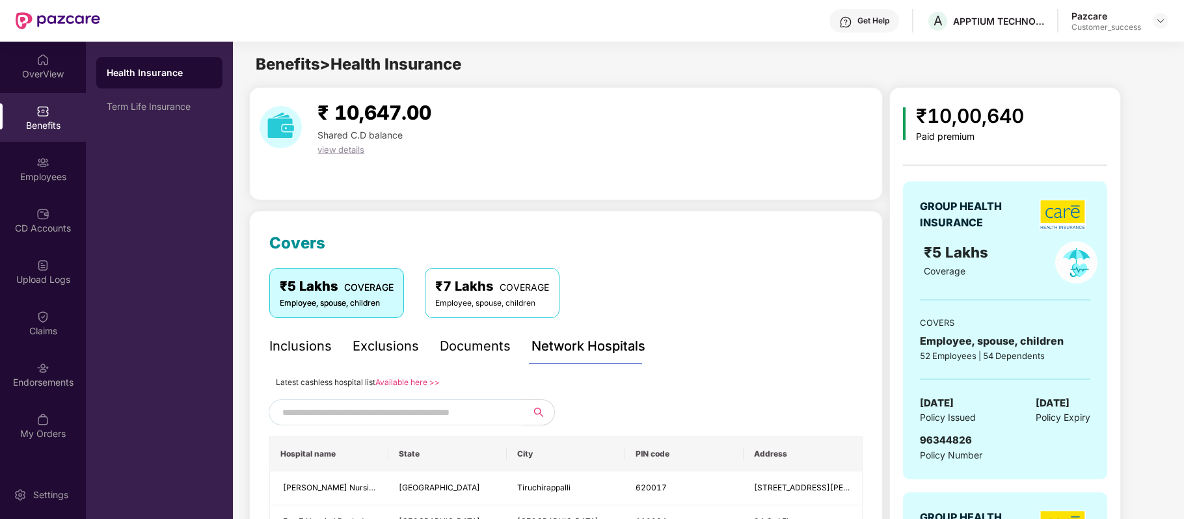
click at [400, 383] on link "Available here >>" at bounding box center [407, 382] width 64 height 10
